Goal: Task Accomplishment & Management: Complete application form

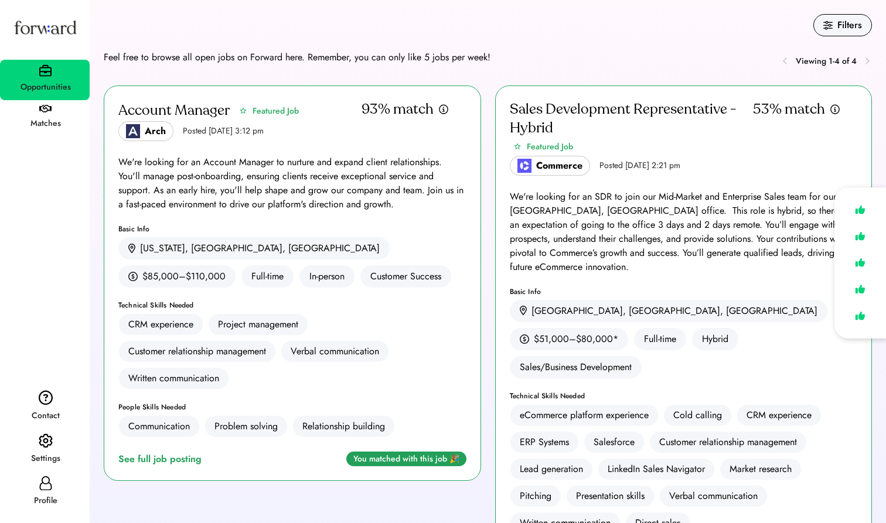
click at [410, 353] on div "CRM experience Project management Customer relationship management Verbal commu…" at bounding box center [292, 351] width 348 height 76
click at [160, 464] on div "See full job posting" at bounding box center [162, 459] width 88 height 14
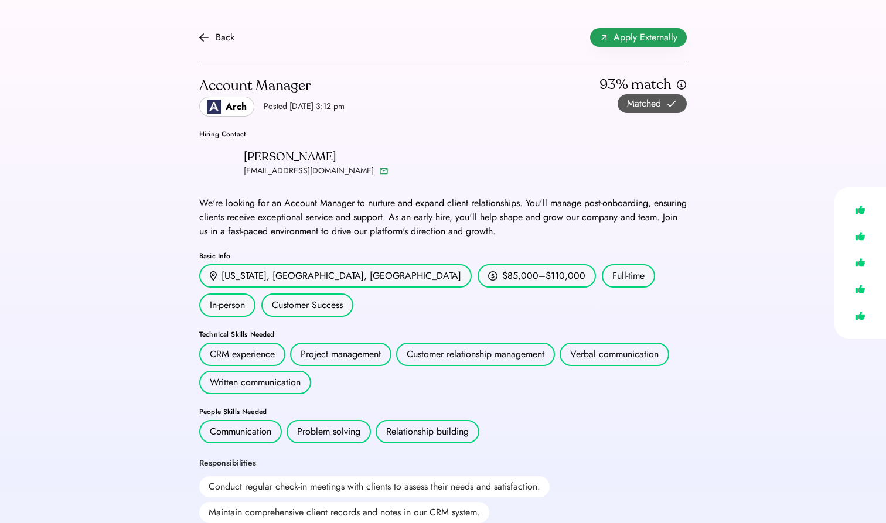
click at [616, 37] on span "Apply Externally" at bounding box center [645, 37] width 64 height 14
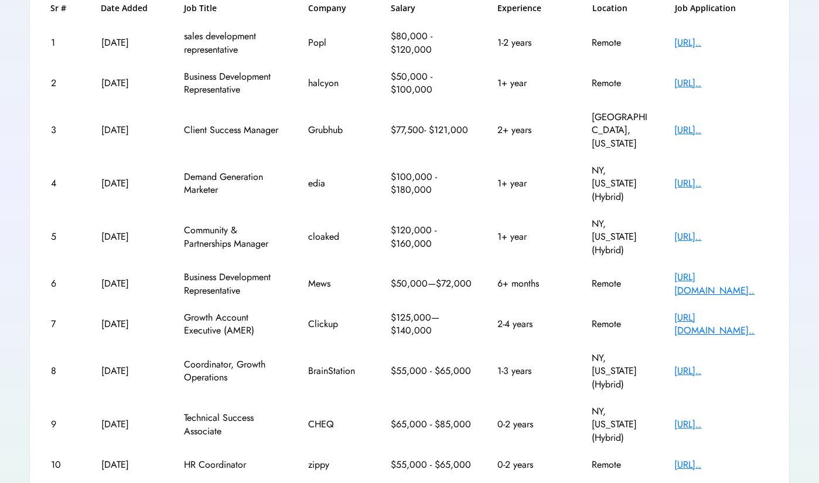
scroll to position [199, 0]
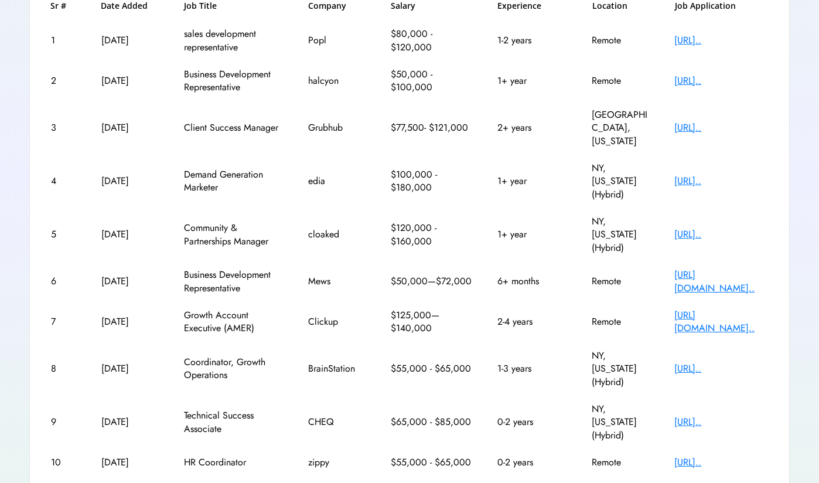
click at [767, 482] on text "chevron_right" at bounding box center [769, 492] width 12 height 12
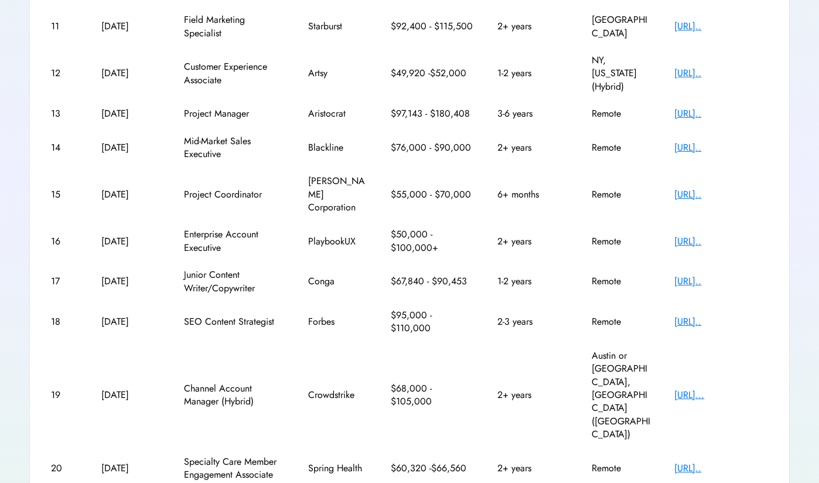
scroll to position [213, 0]
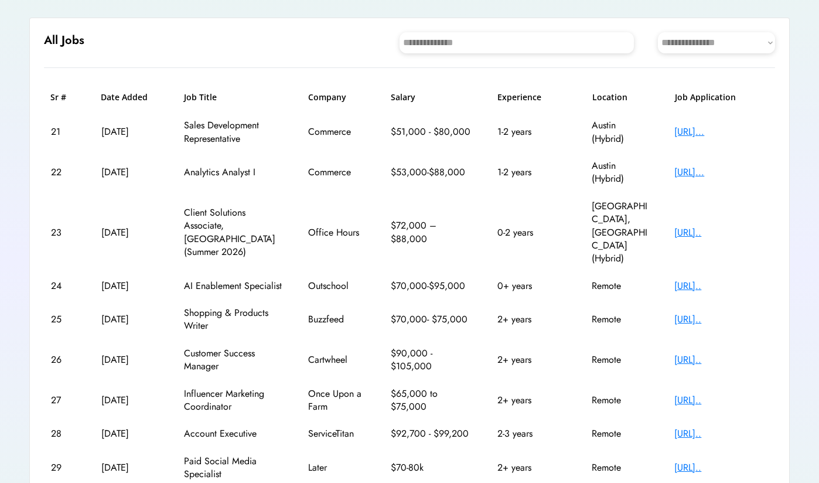
scroll to position [74, 0]
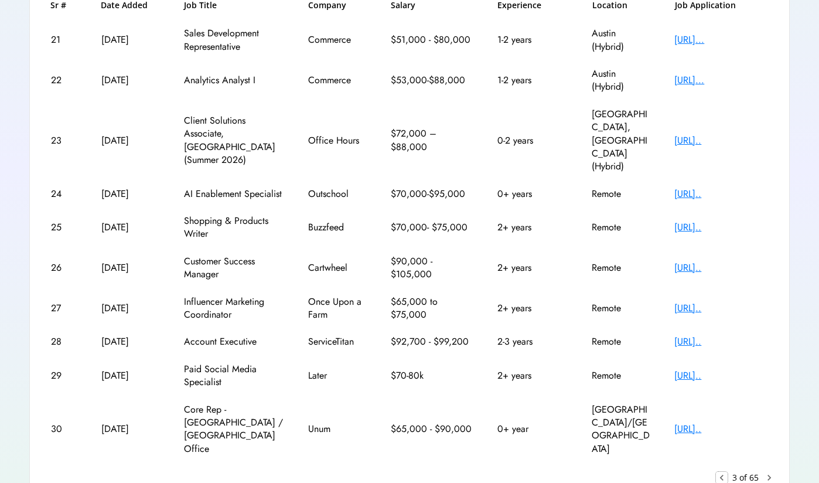
click at [725, 472] on text "keyboard_arrow_left" at bounding box center [722, 478] width 12 height 12
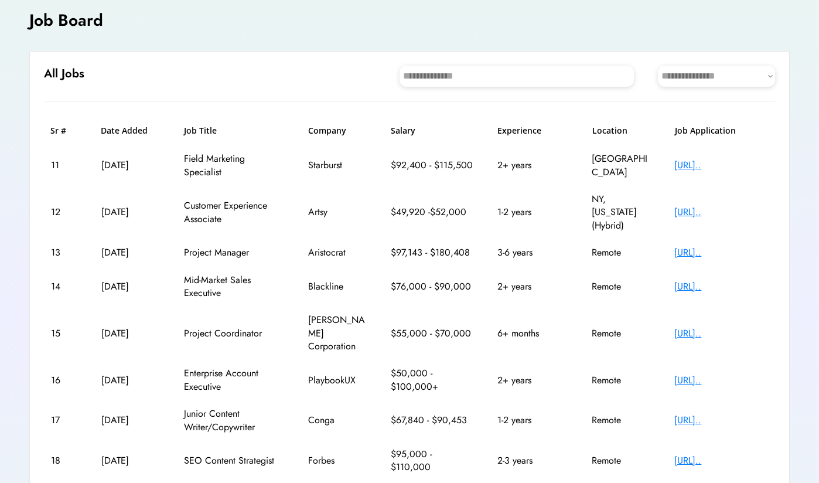
click at [685, 246] on div "https://aristocrat.w..." at bounding box center [721, 252] width 94 height 13
click at [677, 246] on div "https://aristocrat.w..." at bounding box center [721, 252] width 94 height 13
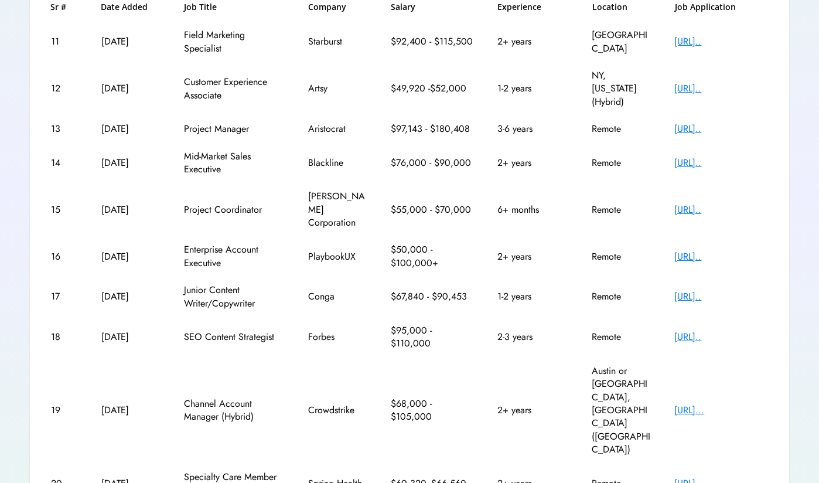
scroll to position [201, 0]
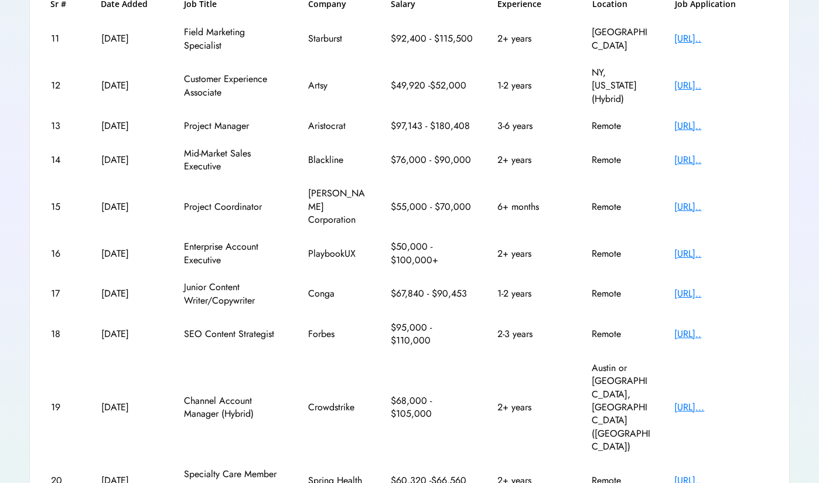
click at [679, 247] on div "https://playbookux.b..." at bounding box center [721, 253] width 94 height 13
click at [718, 327] on div "https://job-boards.g..." at bounding box center [721, 333] width 94 height 13
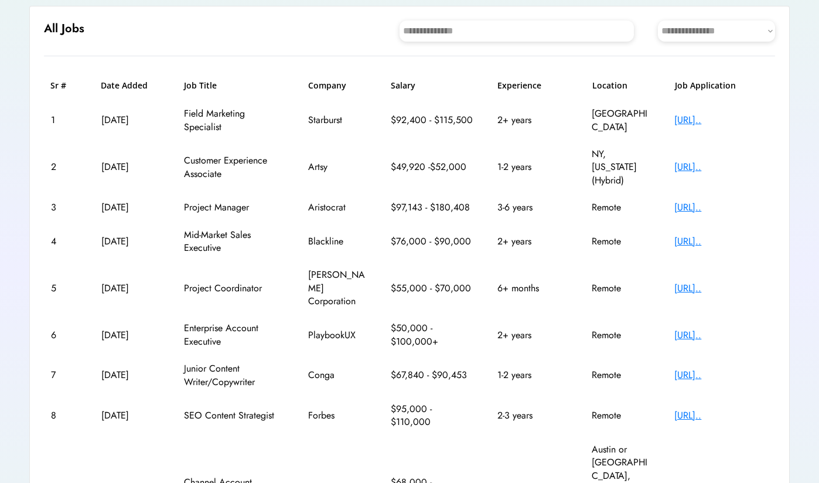
scroll to position [74, 0]
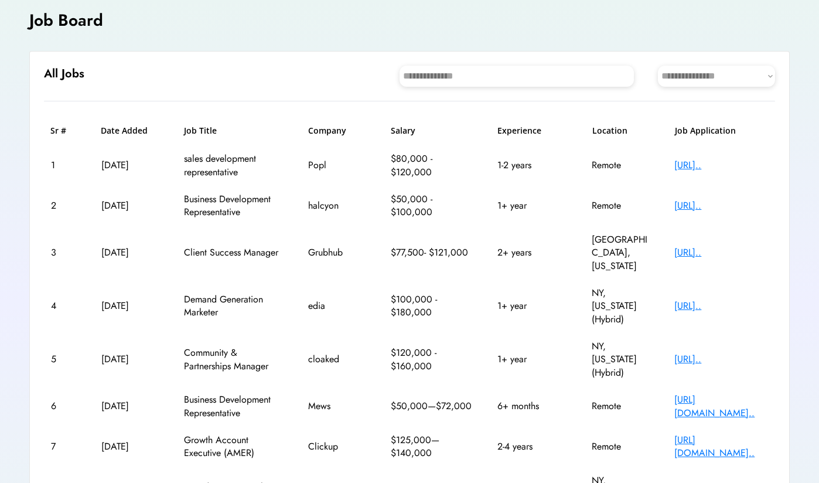
click at [705, 167] on div "https://jobs.ashbyhq..." at bounding box center [721, 165] width 94 height 13
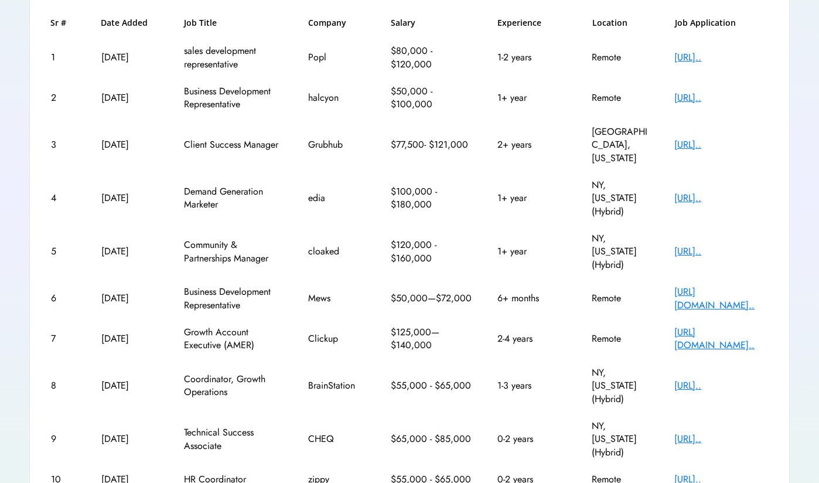
scroll to position [191, 0]
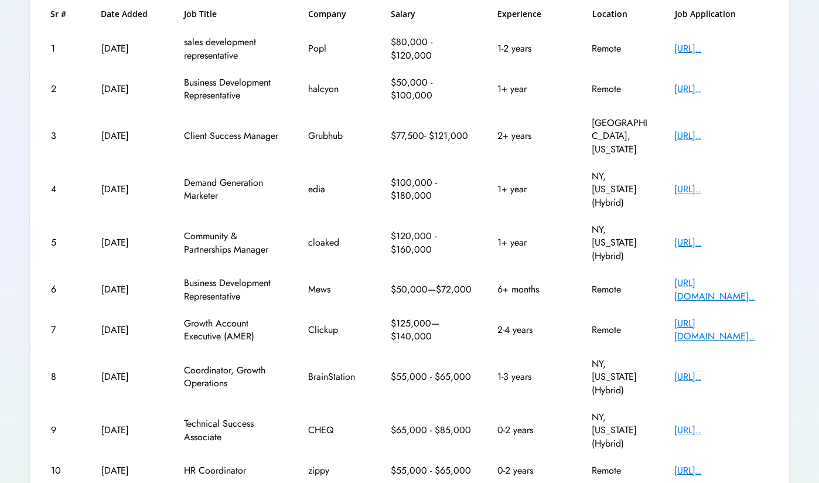
click at [720, 183] on div "https://jobs.ashbyhq..." at bounding box center [721, 189] width 94 height 13
